Goal: Obtain resource: Obtain resource

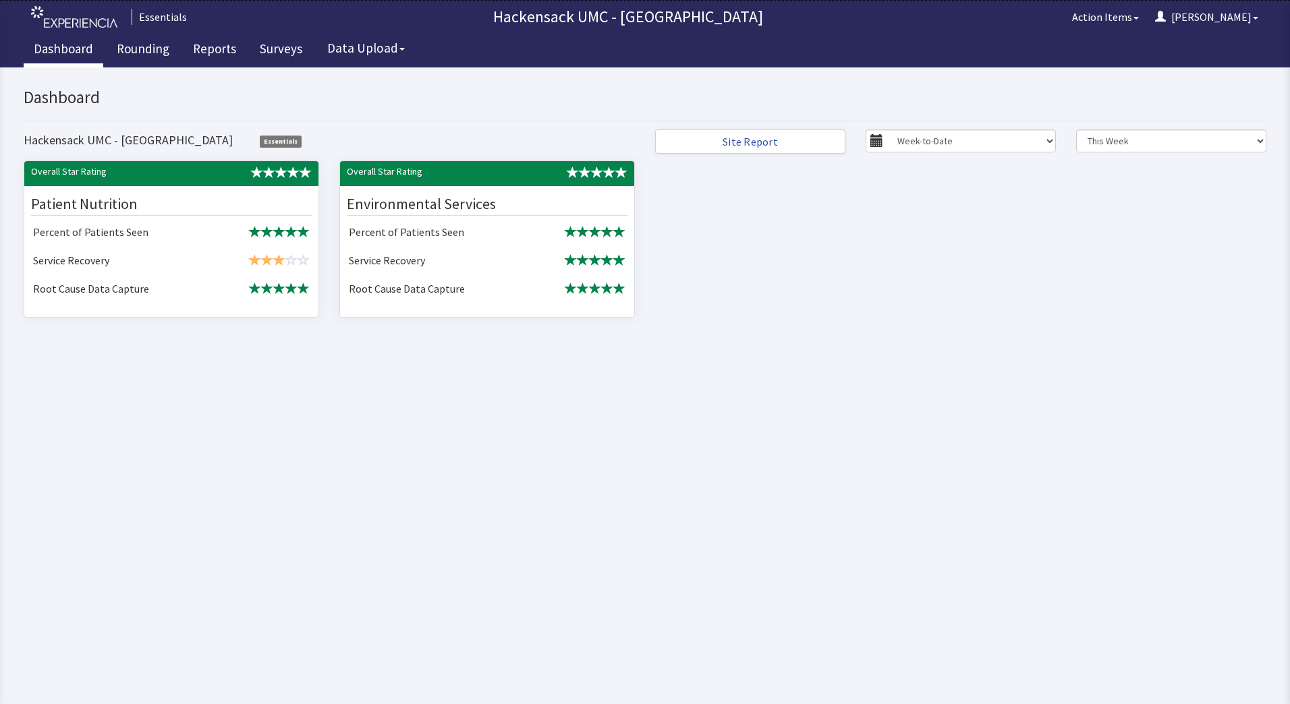
click at [84, 53] on link "Dashboard" at bounding box center [64, 51] width 80 height 34
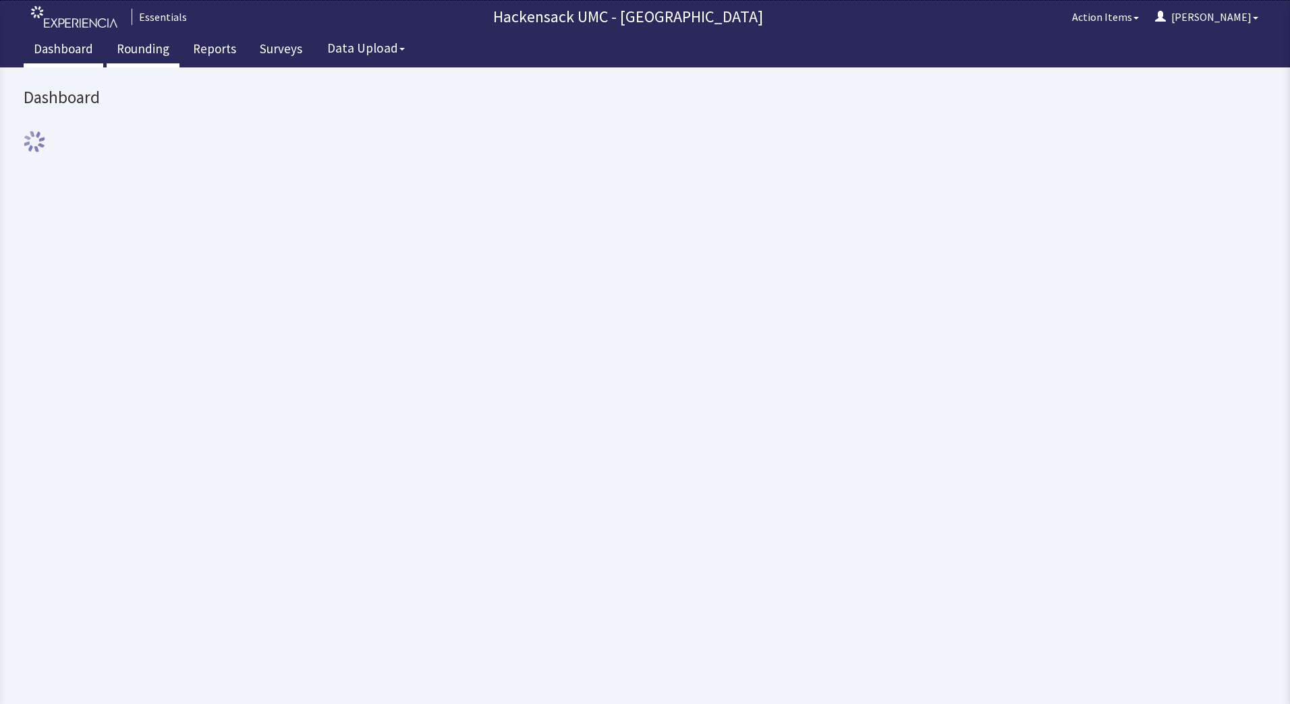
click at [137, 56] on link "Rounding" at bounding box center [143, 51] width 73 height 34
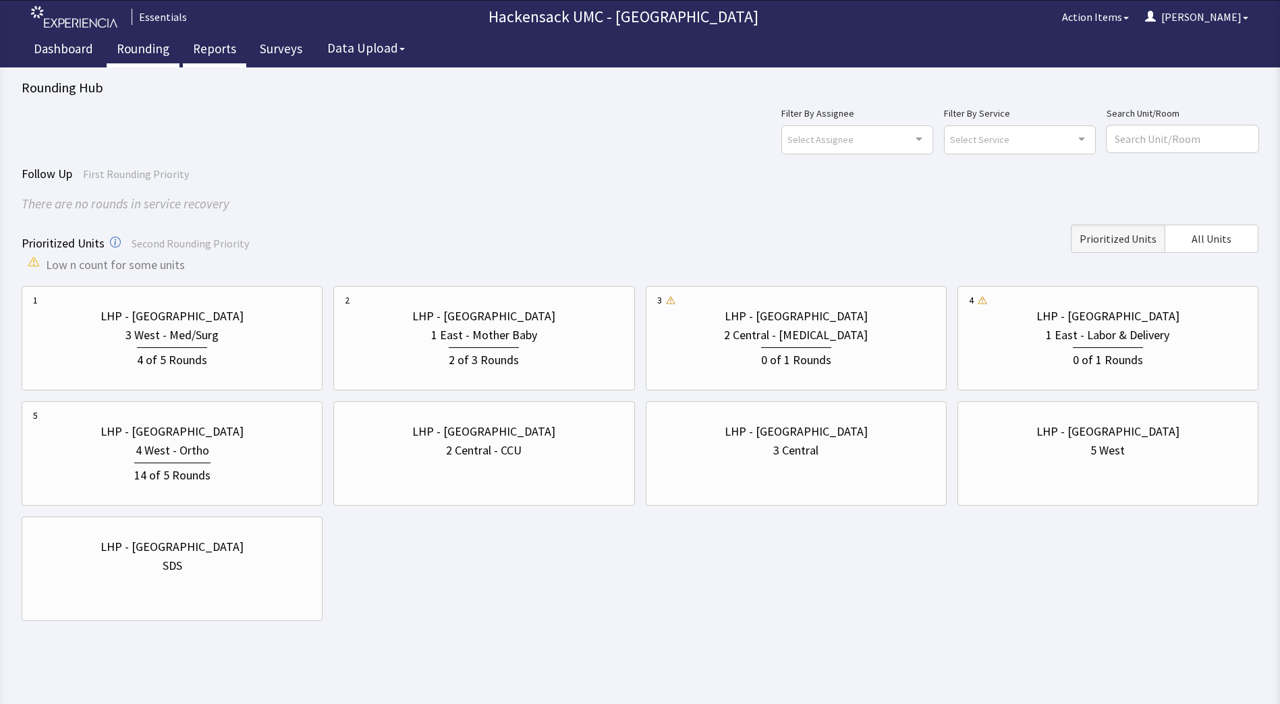
click at [225, 48] on link "Reports" at bounding box center [214, 51] width 63 height 34
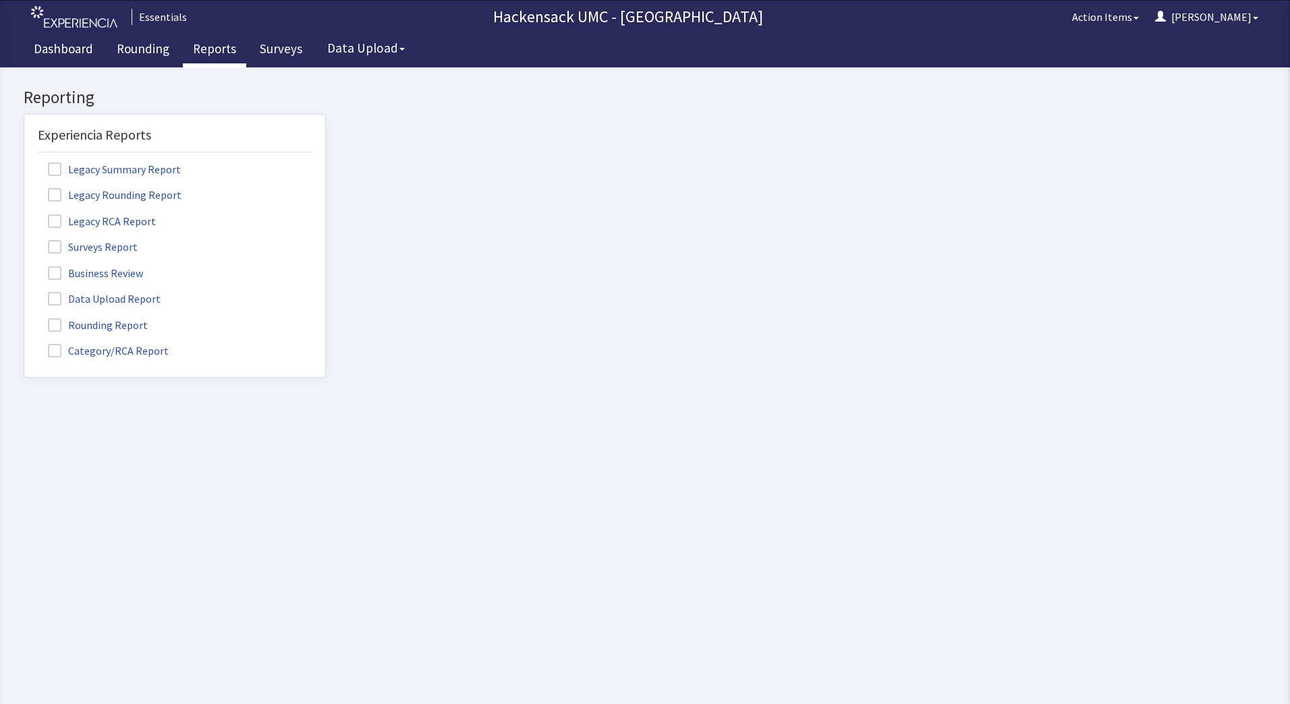
click at [55, 323] on span at bounding box center [54, 324] width 13 height 13
click at [24, 318] on input "Rounding Report" at bounding box center [24, 318] width 0 height 0
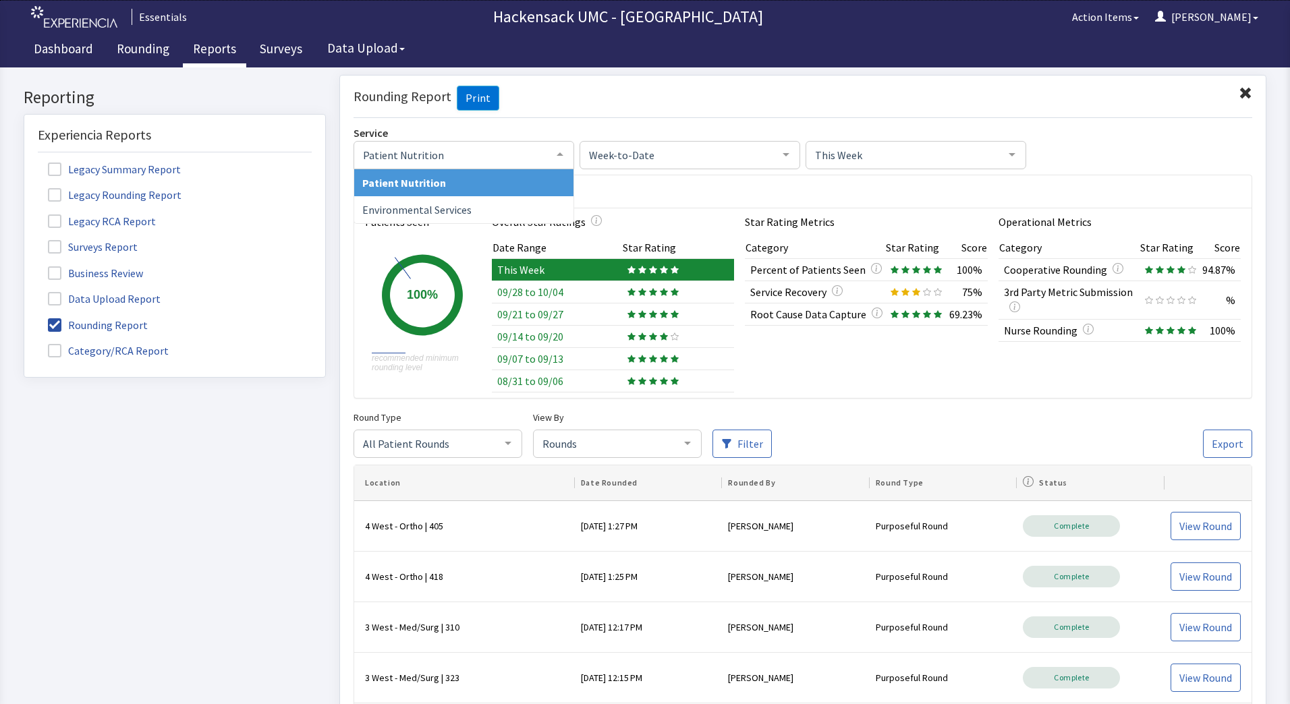
click at [552, 149] on div at bounding box center [560, 154] width 27 height 26
click at [1136, 169] on div "Service Patient Nutrition Patient Nutrition Environmental Services No elements …" at bounding box center [803, 675] width 899 height 1102
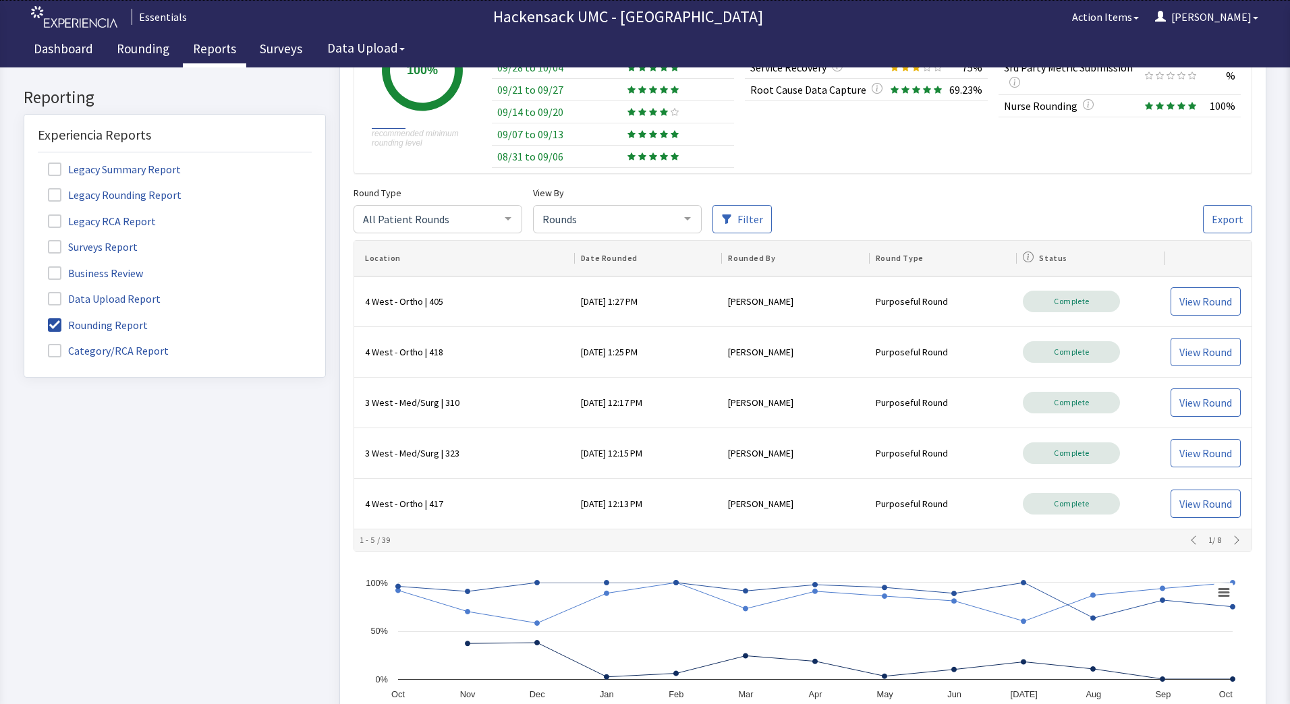
scroll to position [231, 0]
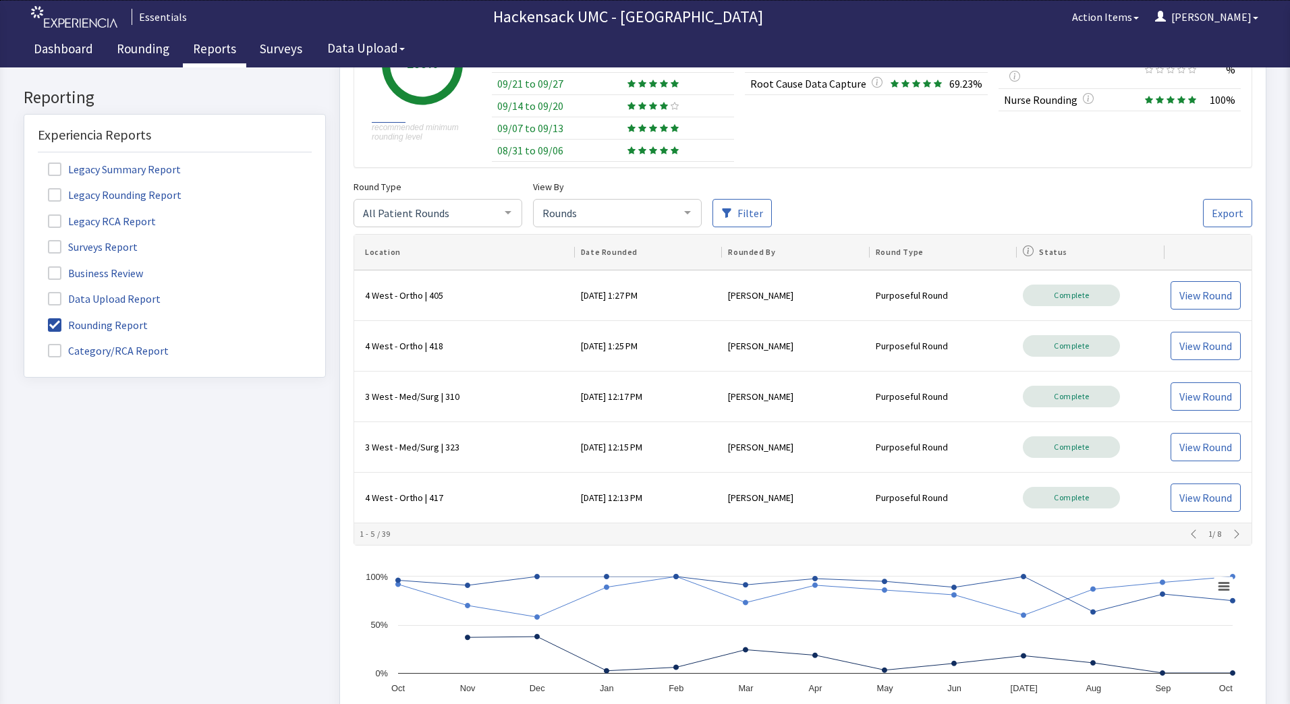
click at [510, 218] on div at bounding box center [508, 213] width 27 height 26
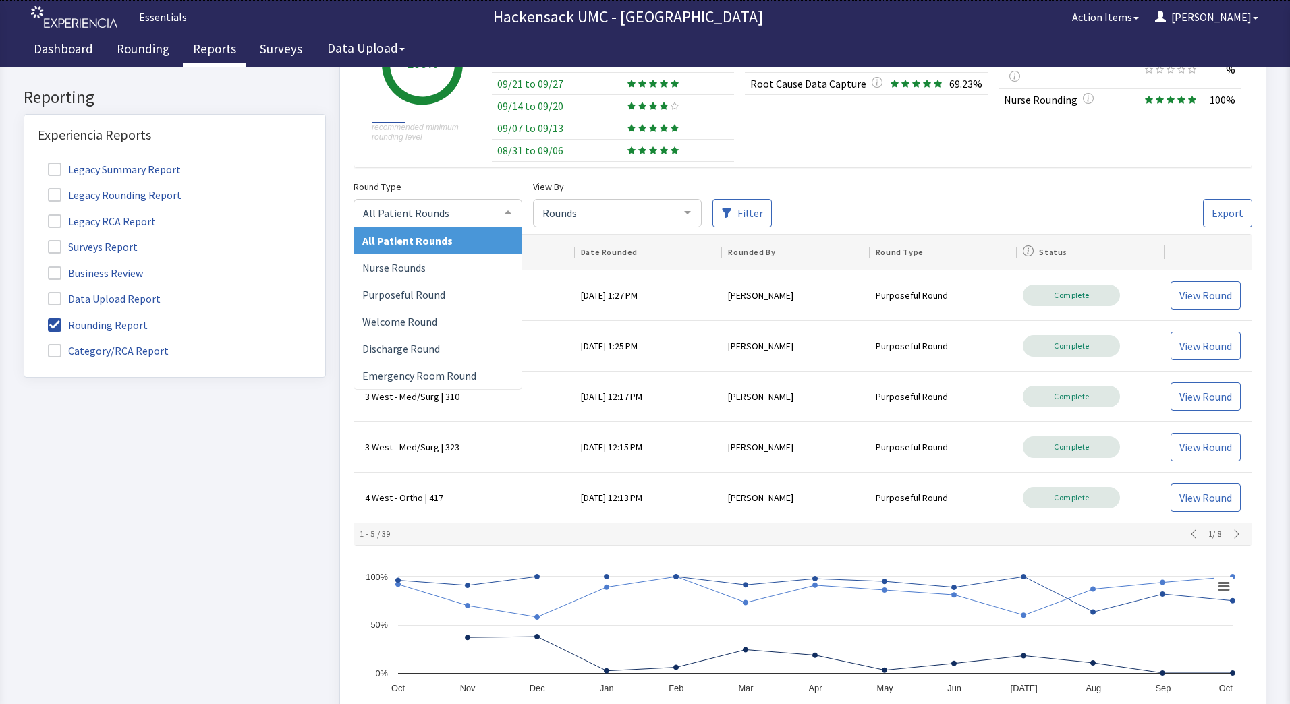
click at [447, 240] on span "All Patient Rounds" at bounding box center [407, 240] width 90 height 13
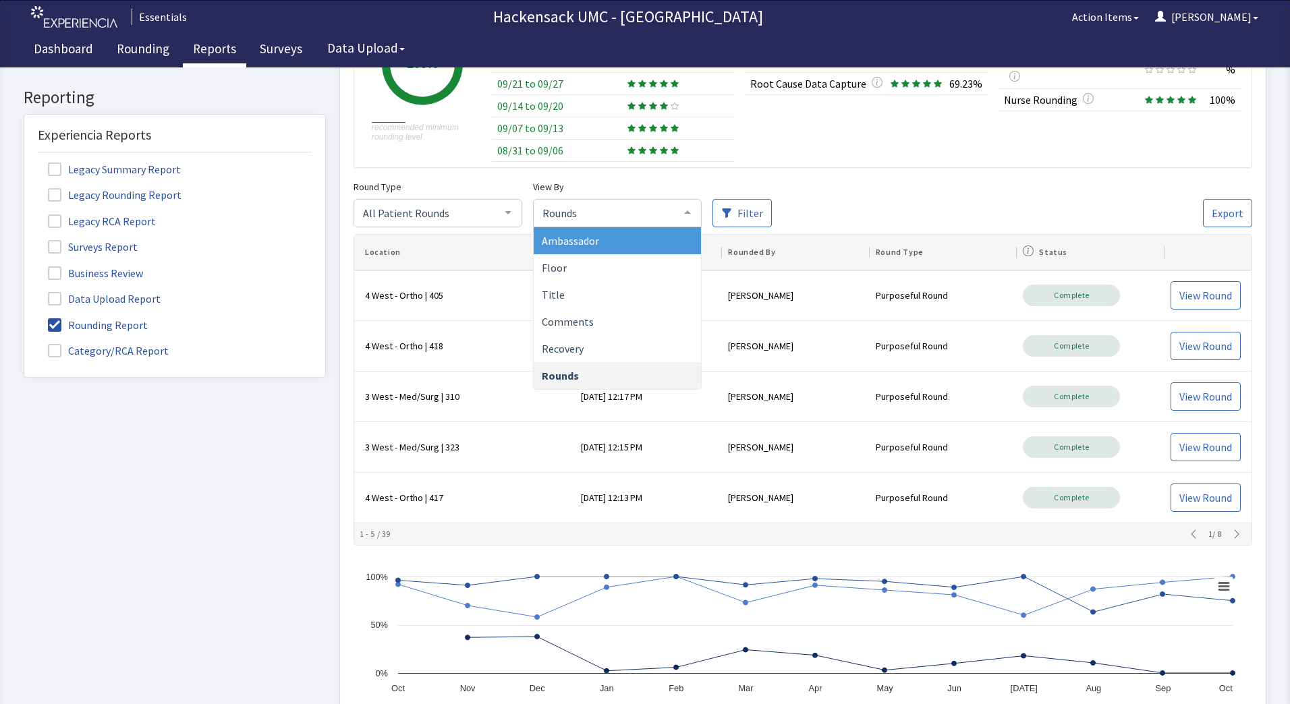
click at [688, 219] on div at bounding box center [687, 213] width 27 height 26
click at [613, 238] on span "Ambassador" at bounding box center [617, 240] width 167 height 27
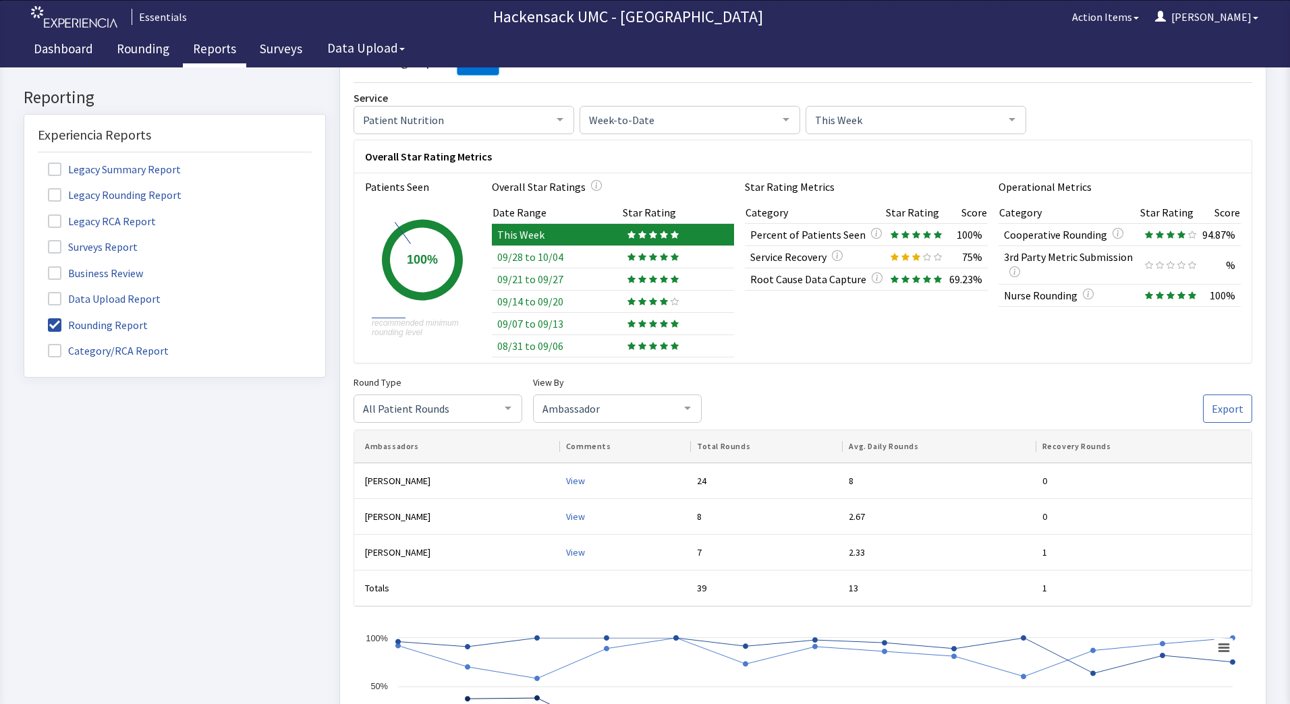
scroll to position [0, 0]
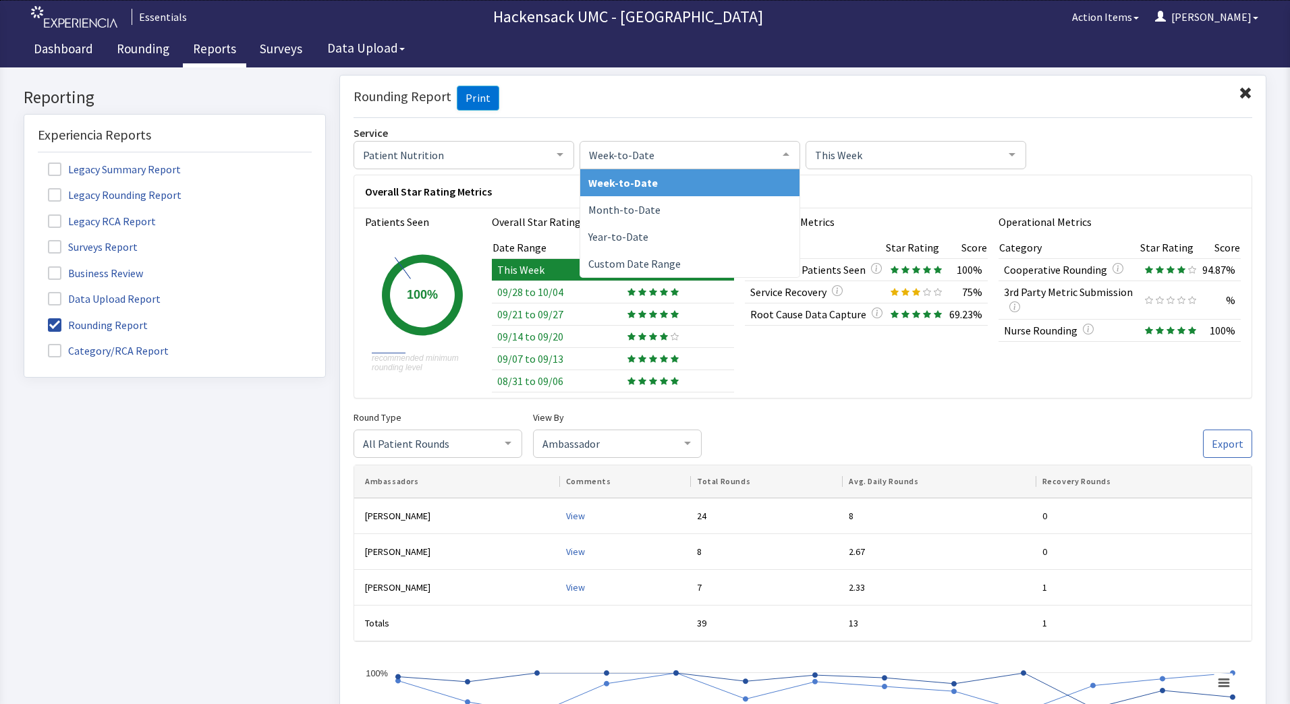
click at [780, 157] on div at bounding box center [786, 154] width 27 height 26
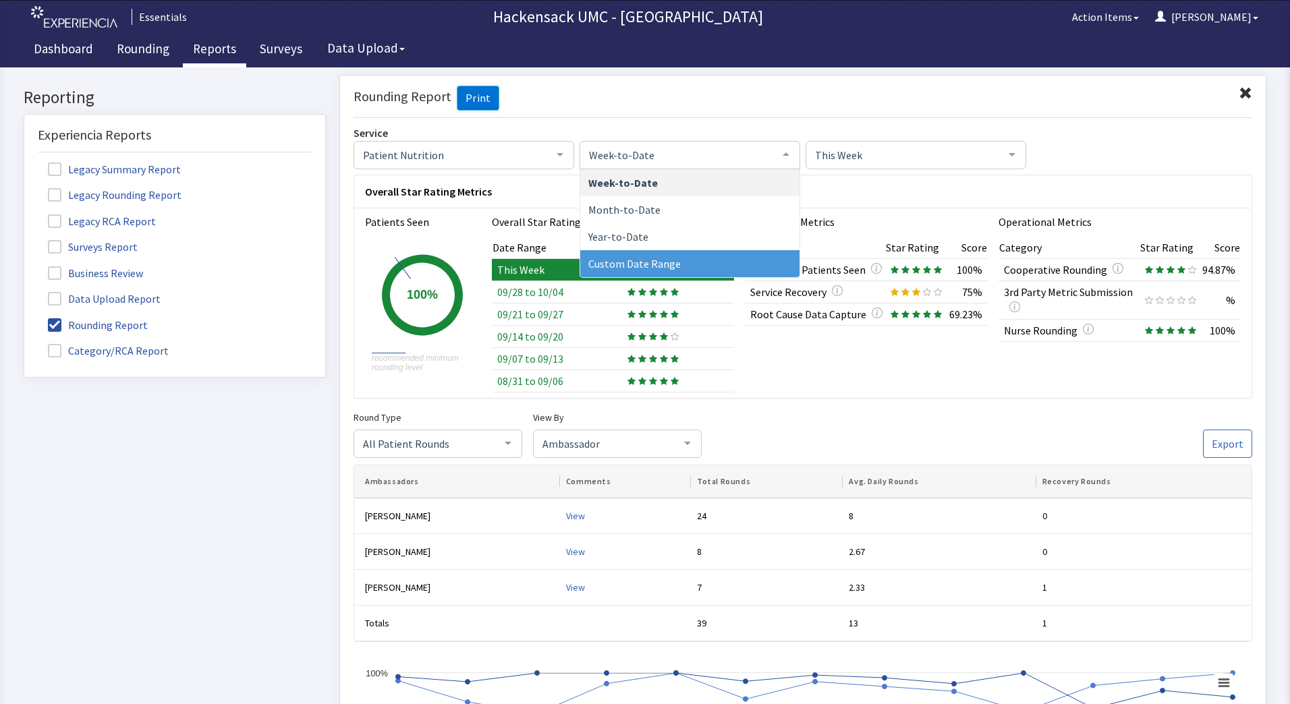
click at [657, 260] on span "Custom Date Range" at bounding box center [634, 262] width 92 height 13
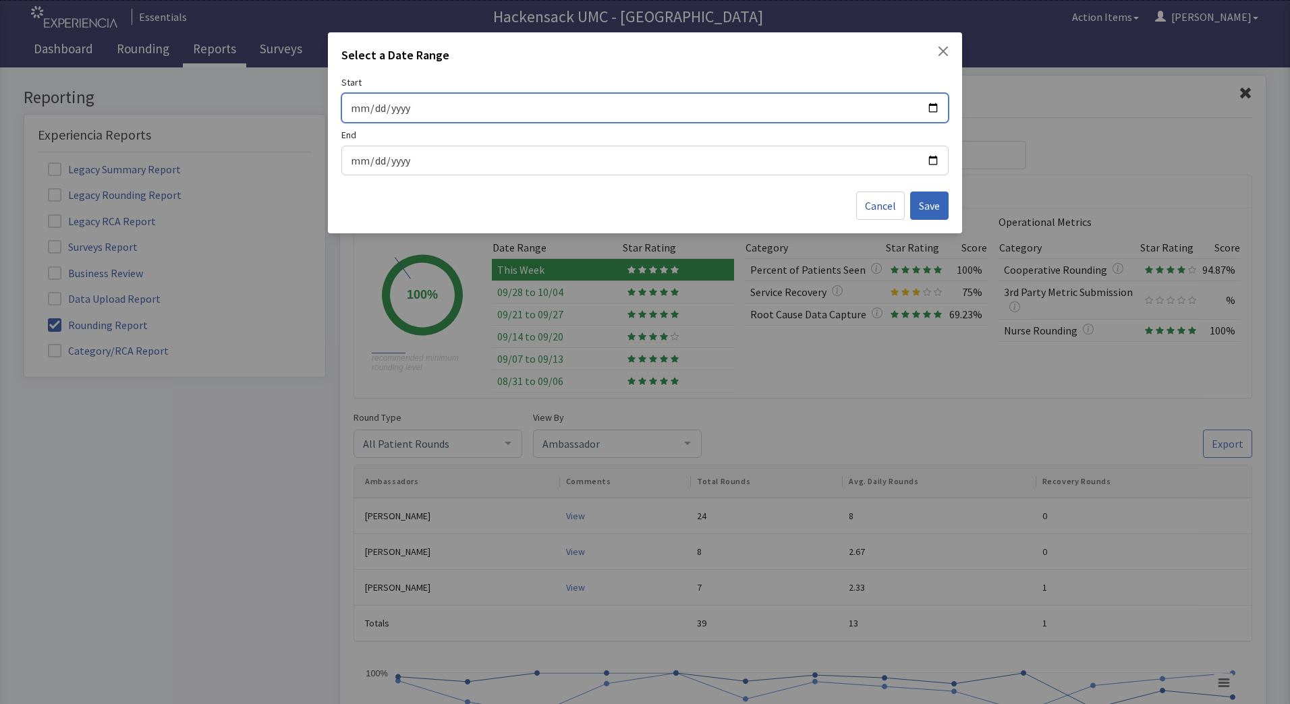
click at [933, 105] on input "Start" at bounding box center [645, 108] width 590 height 18
type input "[DATE]"
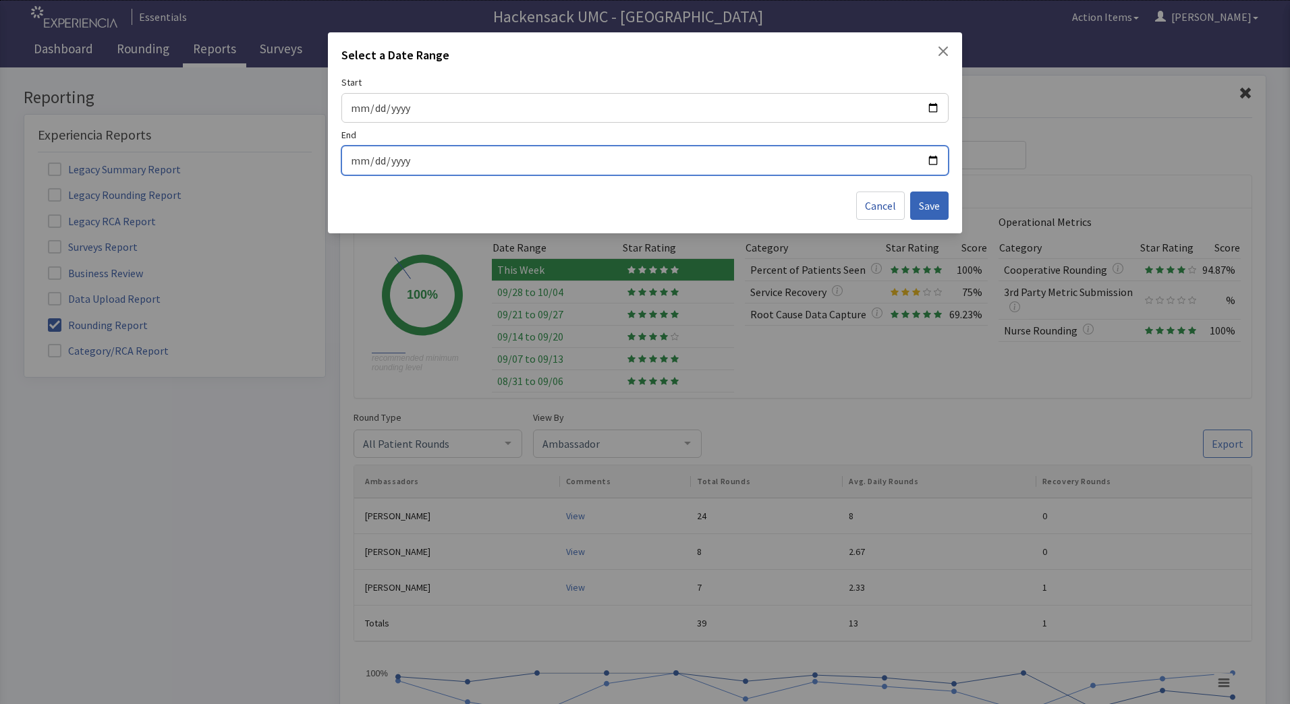
click at [928, 158] on input "End" at bounding box center [645, 161] width 590 height 18
type input "[DATE]"
click at [935, 209] on span "Save" at bounding box center [929, 206] width 21 height 16
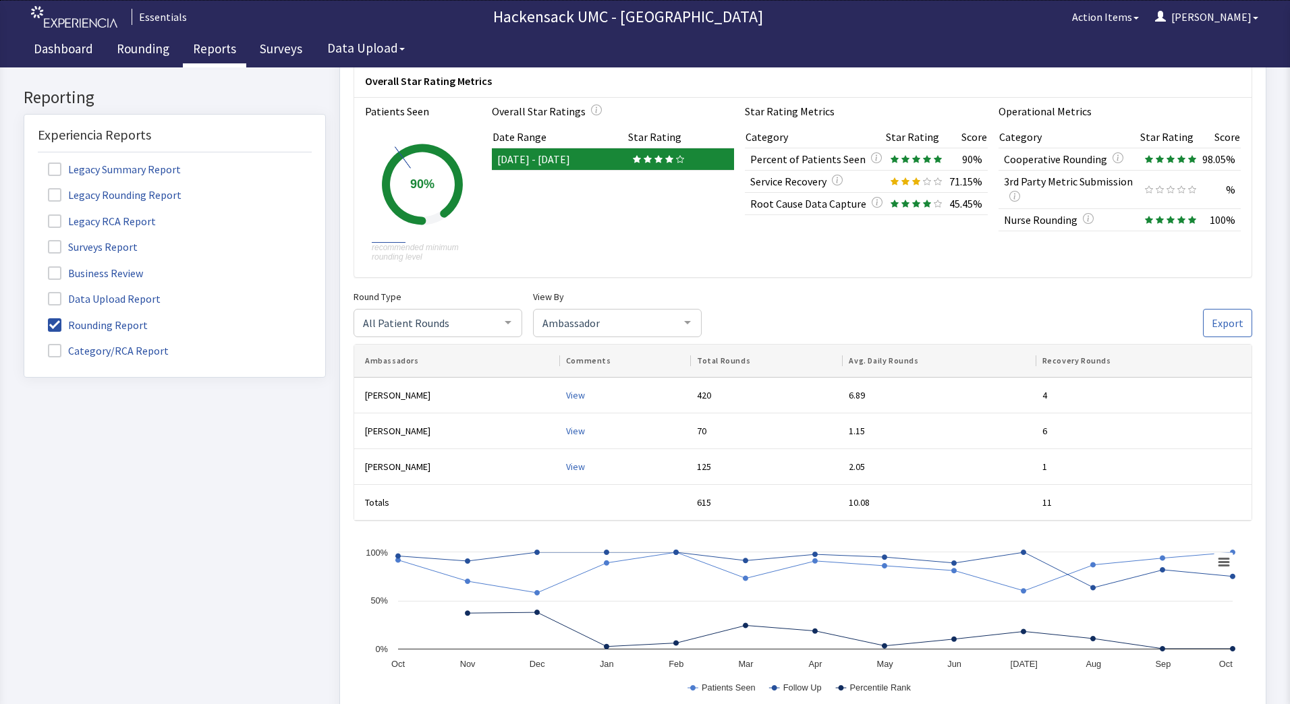
scroll to position [138, 0]
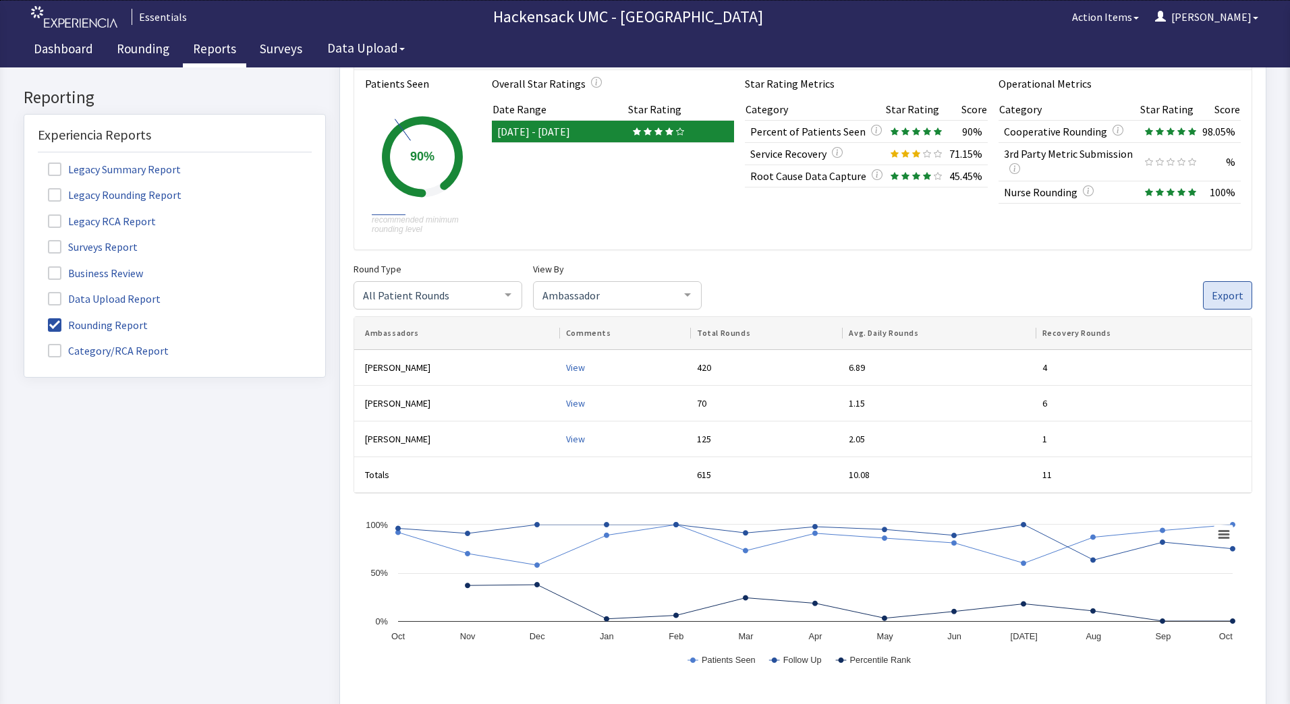
click at [1213, 298] on span "Export" at bounding box center [1228, 295] width 32 height 16
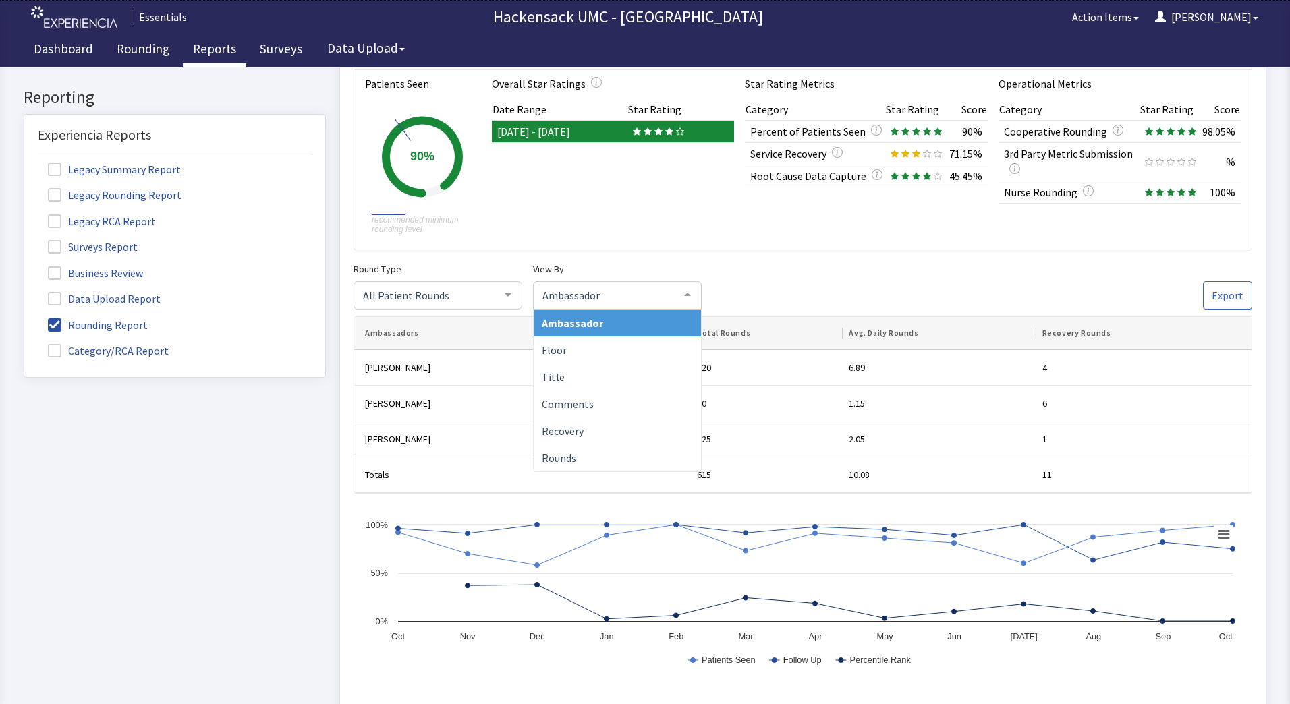
click at [689, 292] on div at bounding box center [687, 295] width 27 height 26
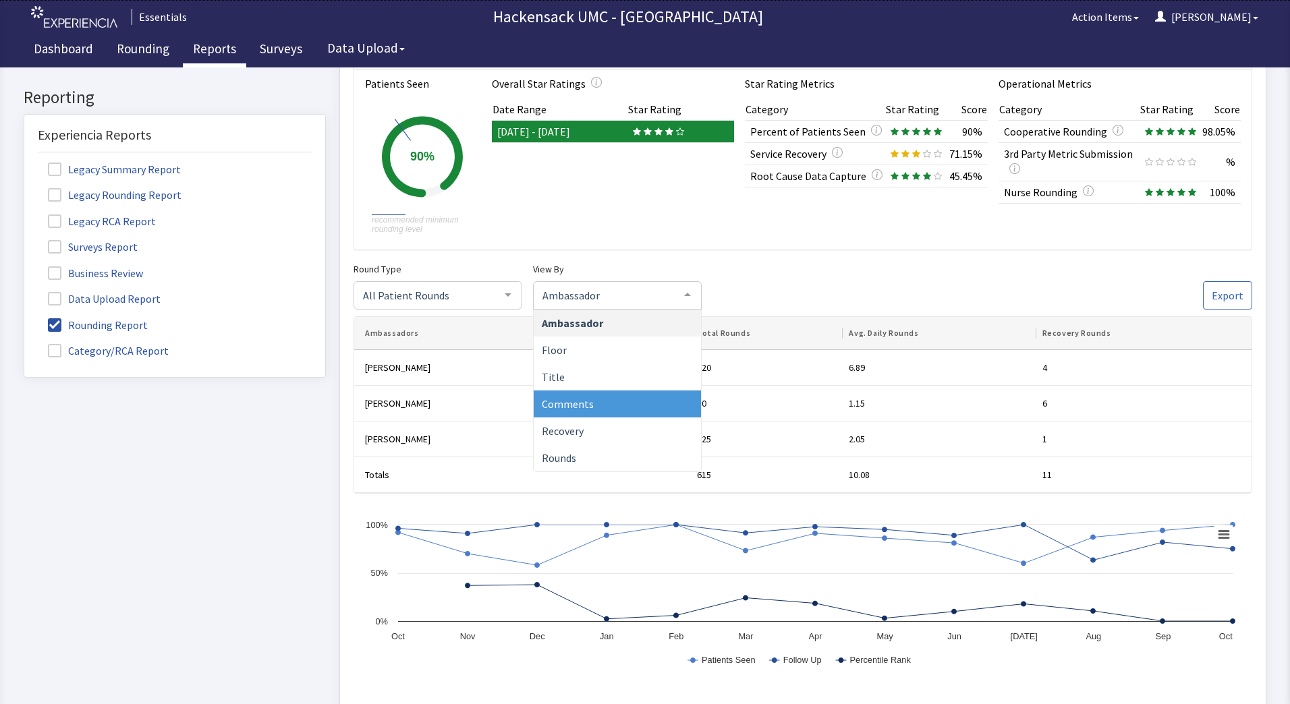
click at [593, 397] on span "Comments" at bounding box center [617, 404] width 167 height 27
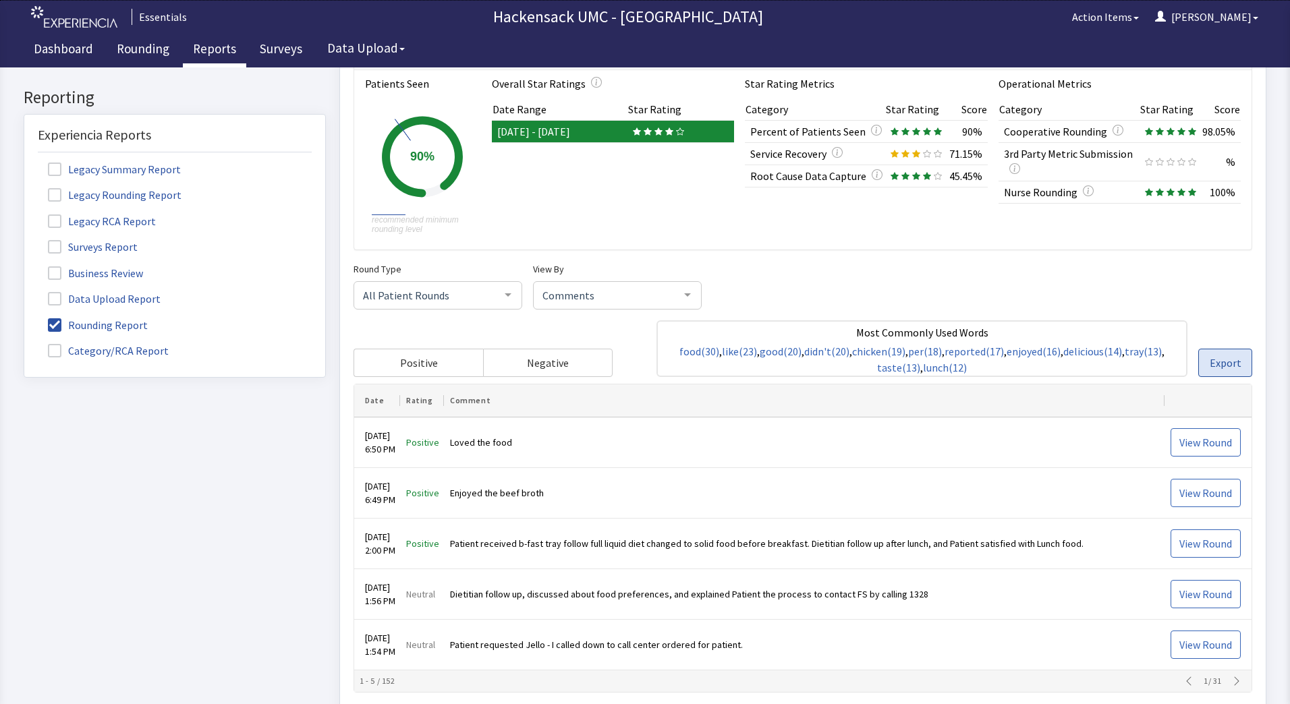
click at [1221, 362] on span "Export" at bounding box center [1226, 363] width 32 height 16
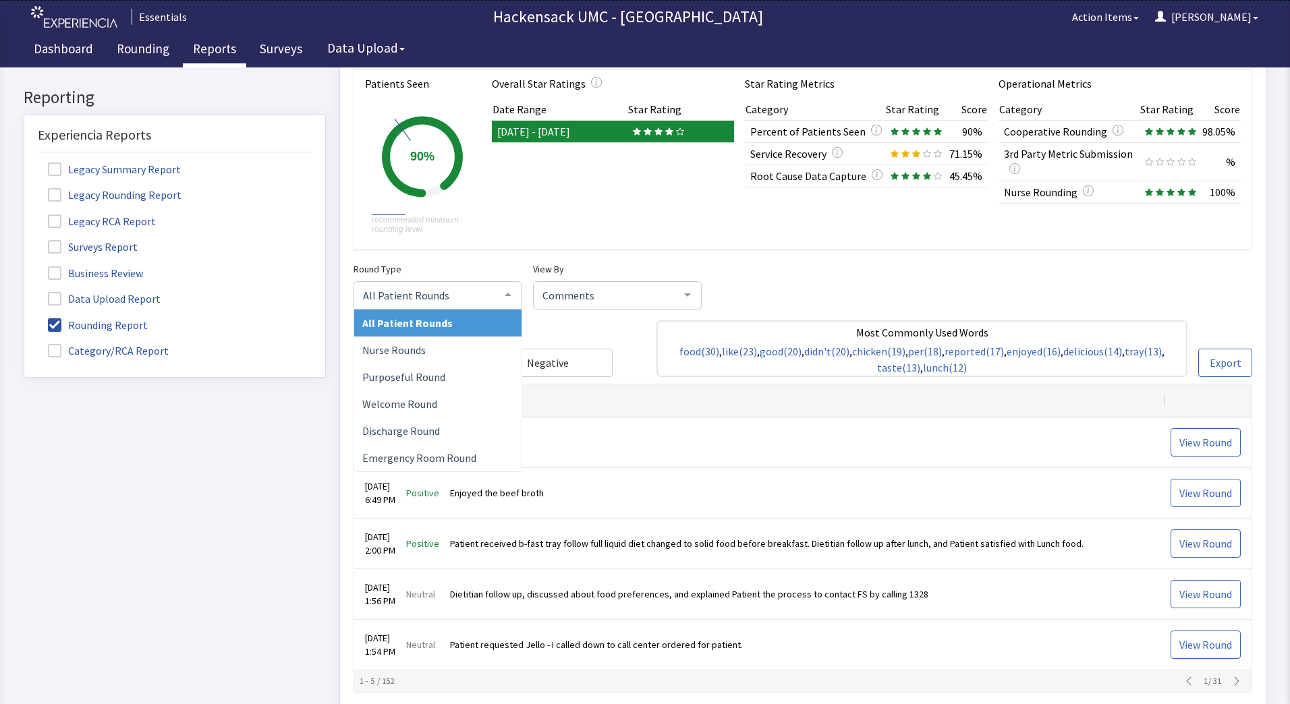
click at [504, 304] on div at bounding box center [508, 295] width 27 height 26
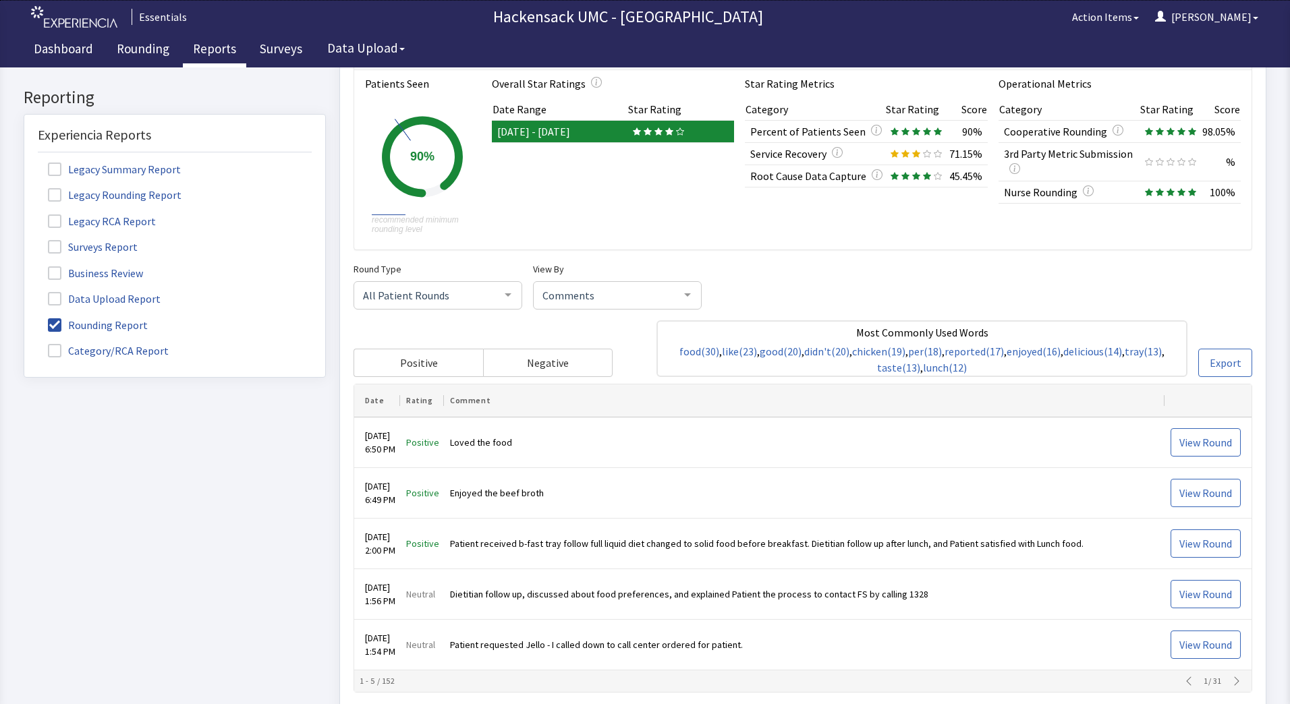
click at [484, 292] on span "All Patient Rounds" at bounding box center [427, 294] width 135 height 15
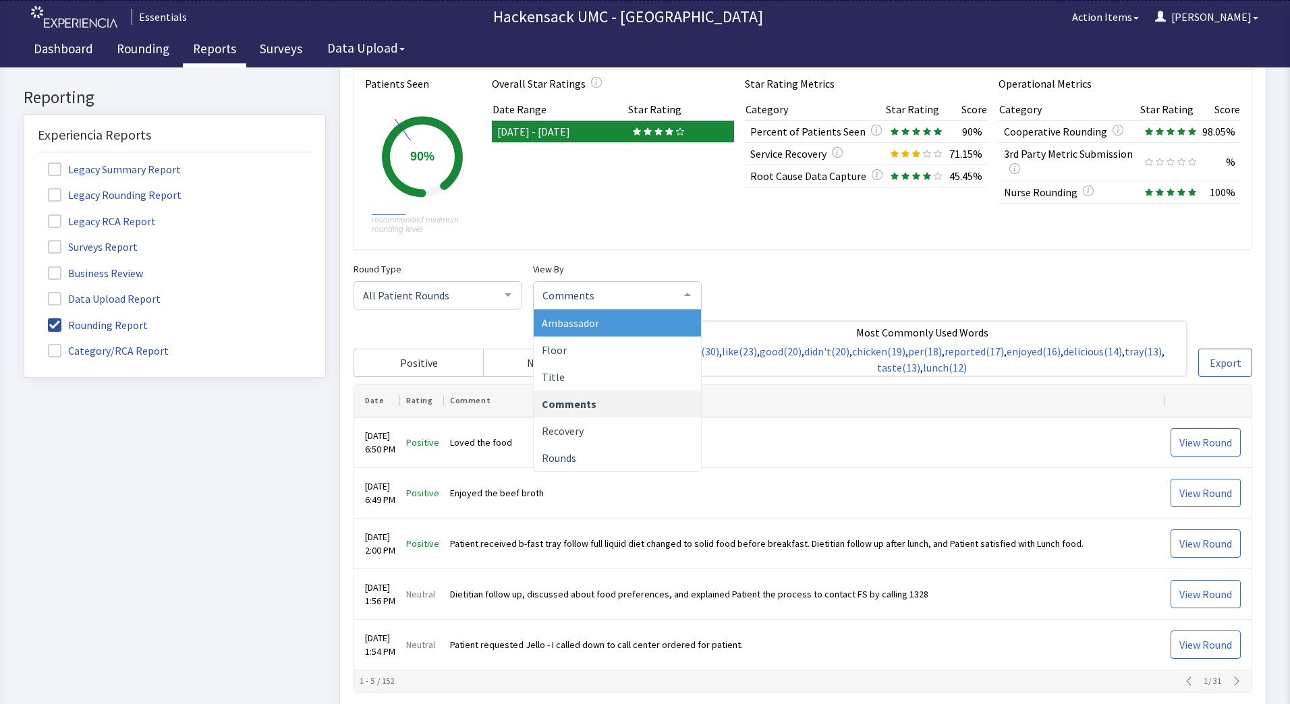
click at [693, 294] on div at bounding box center [687, 295] width 27 height 26
click at [949, 285] on div "Round Type All Patient Rounds All Patient Rounds Nurse Rounds Purposeful Round …" at bounding box center [803, 319] width 899 height 116
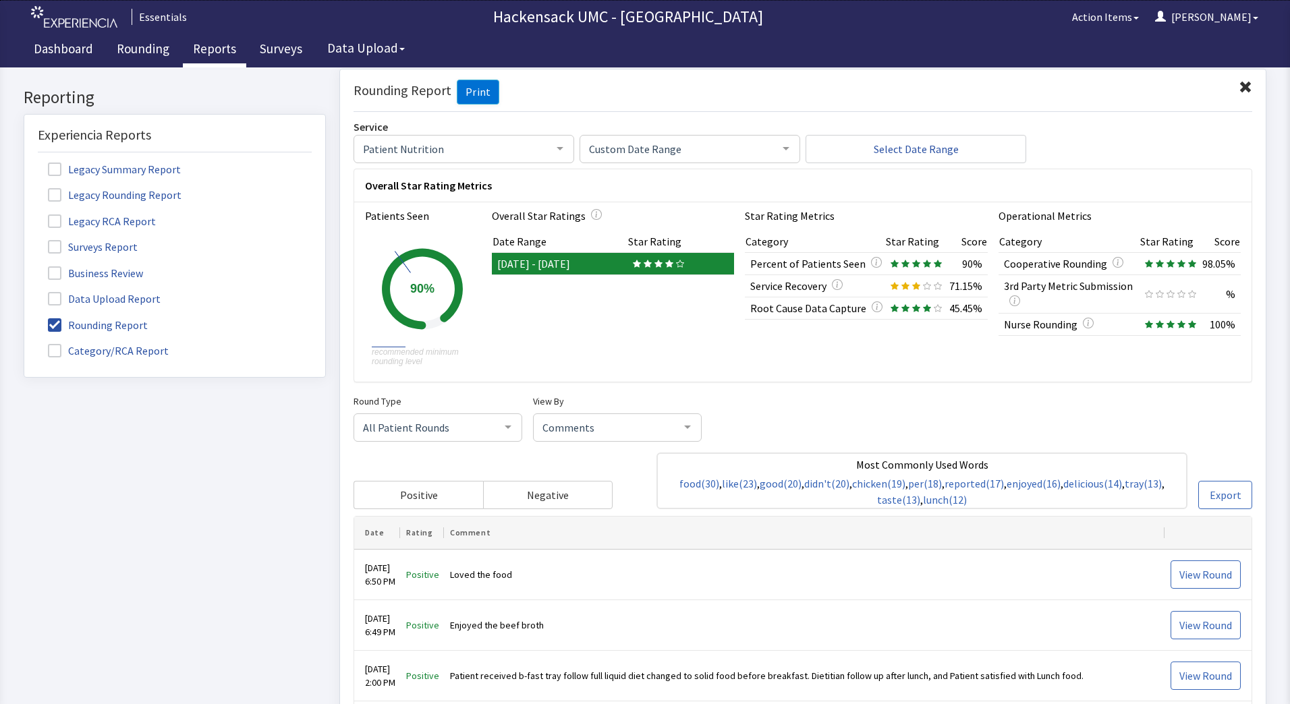
scroll to position [0, 0]
